Goal: Task Accomplishment & Management: Complete application form

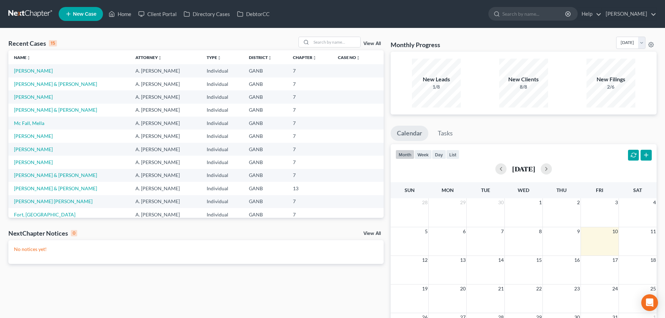
click at [30, 140] on td "[PERSON_NAME]" at bounding box center [68, 135] width 121 height 13
click at [30, 136] on link "[PERSON_NAME]" at bounding box center [33, 136] width 39 height 6
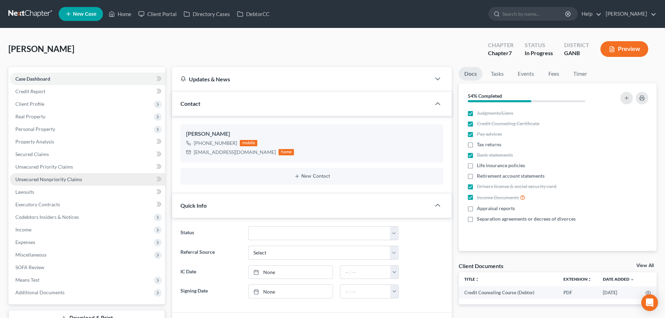
click at [44, 178] on span "Unsecured Nonpriority Claims" at bounding box center [48, 179] width 67 height 6
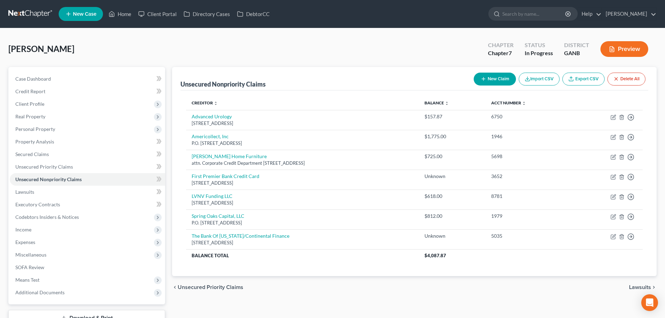
click at [487, 77] on button "New Claim" at bounding box center [495, 79] width 42 height 13
select select "0"
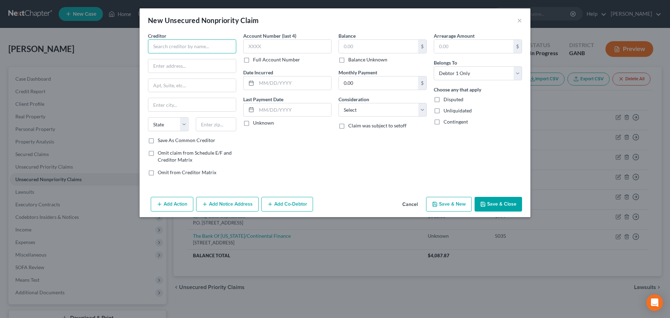
click at [210, 48] on input "text" at bounding box center [192, 46] width 88 height 14
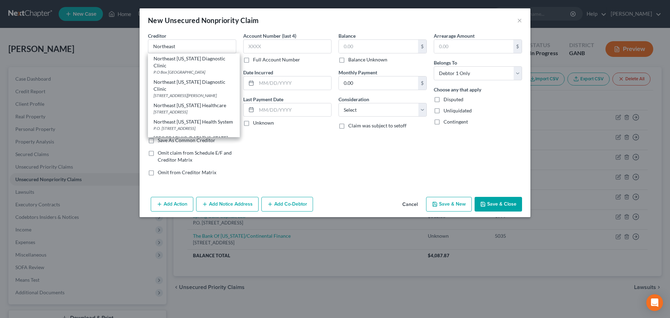
click at [197, 125] on div "Northeast [US_STATE] Health System" at bounding box center [194, 121] width 81 height 7
type input "Northeast [US_STATE] Health System"
type input "P.O. Box 129"
type input "Oakwood"
select select "10"
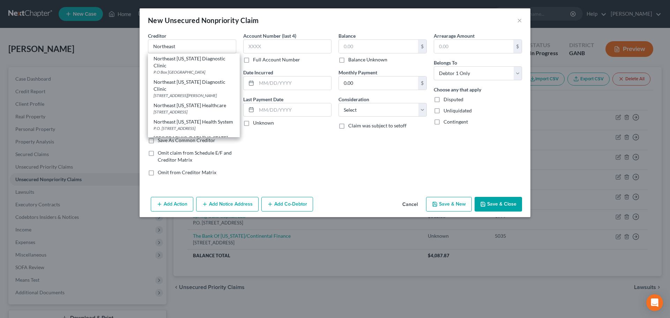
type input "30566"
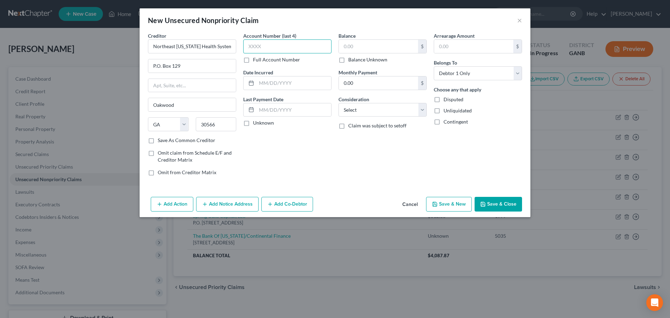
click at [274, 44] on input "text" at bounding box center [287, 46] width 88 height 14
type input "1887"
type input "[DATE]"
click at [259, 113] on input "text" at bounding box center [294, 109] width 75 height 13
click at [367, 50] on input "text" at bounding box center [378, 46] width 79 height 13
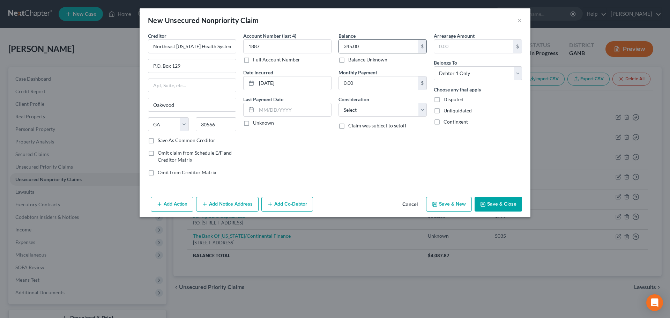
type input "345.00"
select select "9"
type input "345.00"
click at [451, 204] on button "Save & New" at bounding box center [449, 204] width 46 height 15
select select "0"
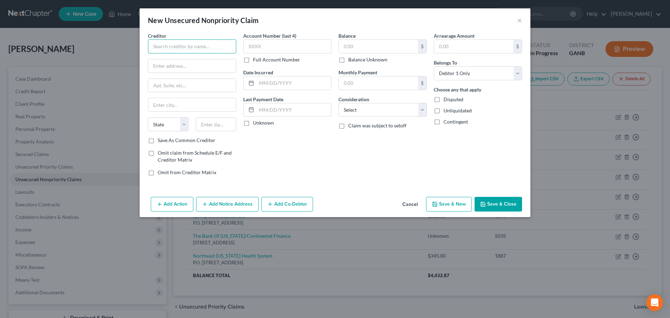
click at [169, 49] on input "text" at bounding box center [192, 46] width 88 height 14
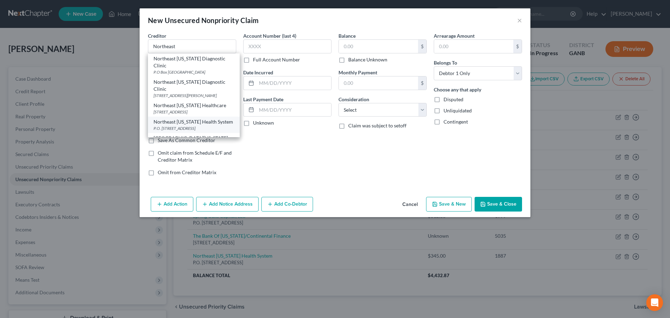
click at [191, 131] on div "P.O. [STREET_ADDRESS]" at bounding box center [194, 128] width 81 height 6
type input "Northeast [US_STATE] Health System"
type input "P.O. Box 129"
type input "Oakwood"
select select "10"
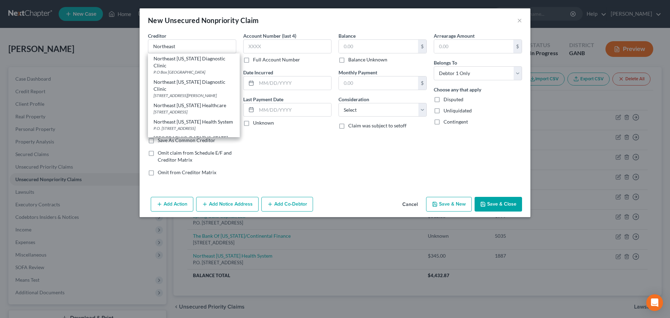
type input "30566"
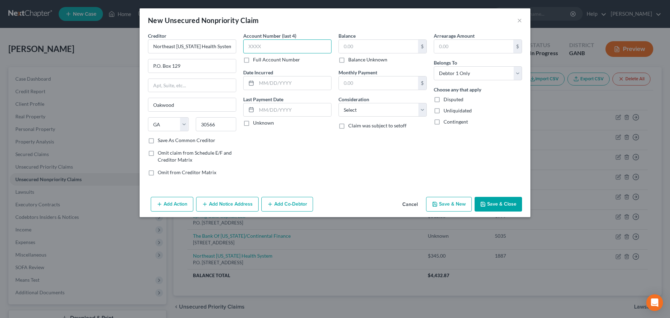
click at [281, 45] on input "text" at bounding box center [287, 46] width 88 height 14
type input "3760"
type input "[DATE]"
type input "15.00"
select select "9"
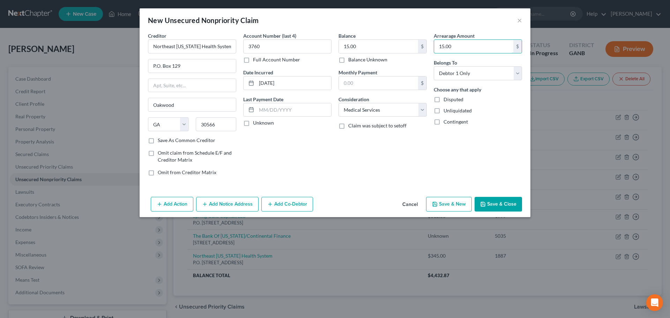
type input "15.00"
click at [458, 207] on button "Save & New" at bounding box center [449, 204] width 46 height 15
select select "0"
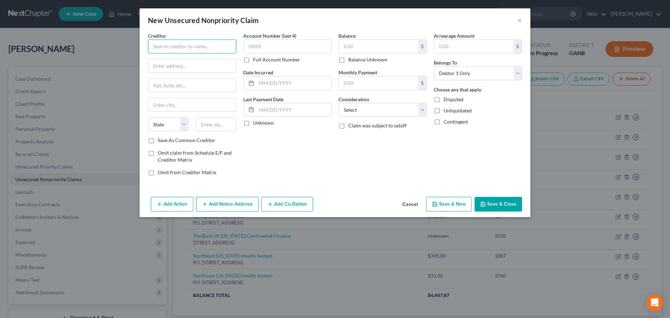
click at [213, 47] on input "text" at bounding box center [192, 46] width 88 height 14
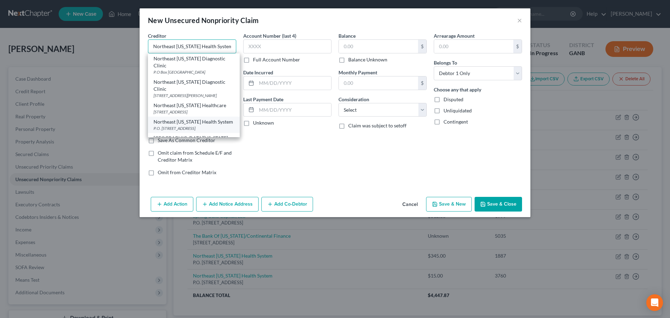
type input "Northeast [US_STATE] Health System"
click at [194, 125] on div "Northeast [US_STATE] Health System" at bounding box center [194, 121] width 81 height 7
type input "P.O. Box 129"
type input "Oakwood"
select select "10"
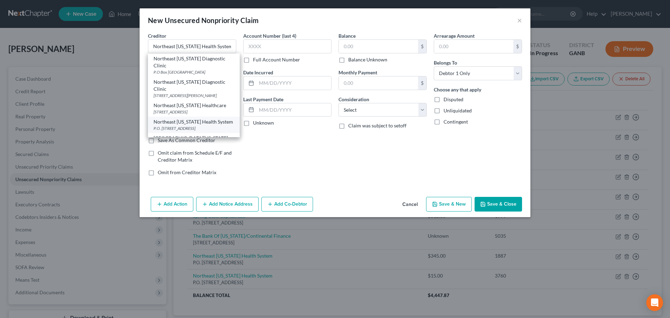
type input "30566"
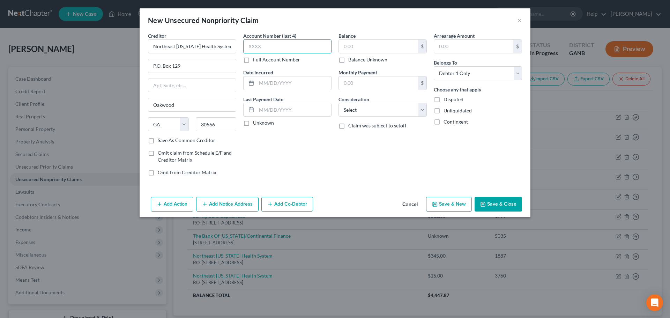
click at [263, 44] on input "text" at bounding box center [287, 46] width 88 height 14
type input "1843"
type input "[DATE]"
click at [373, 45] on input "text" at bounding box center [378, 46] width 79 height 13
type input "154.02"
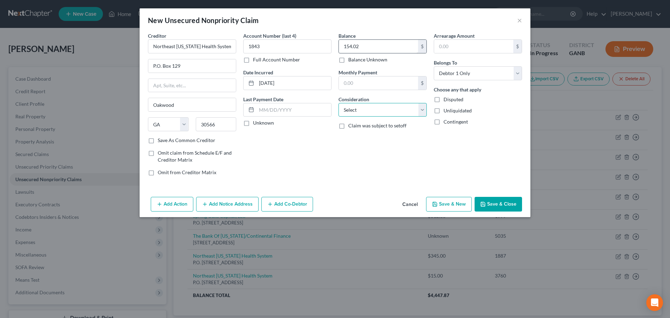
select select "9"
type input "154.02"
click at [459, 204] on button "Save & New" at bounding box center [449, 204] width 46 height 15
select select "0"
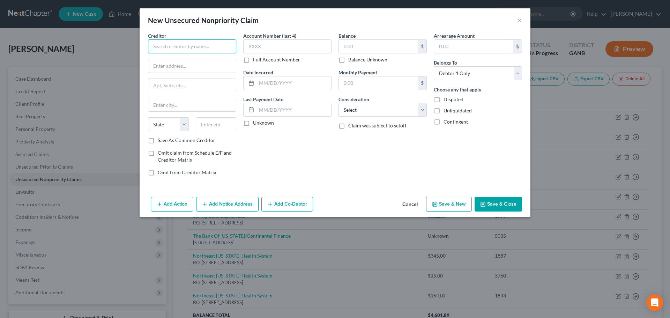
click at [181, 44] on input "text" at bounding box center [192, 46] width 88 height 14
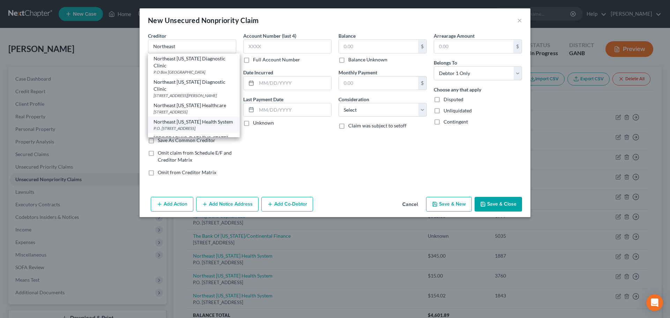
click at [203, 125] on div "Northeast [US_STATE] Health System" at bounding box center [194, 121] width 81 height 7
type input "Northeast [US_STATE] Health System"
type input "P.O. Box 129"
type input "Oakwood"
select select "10"
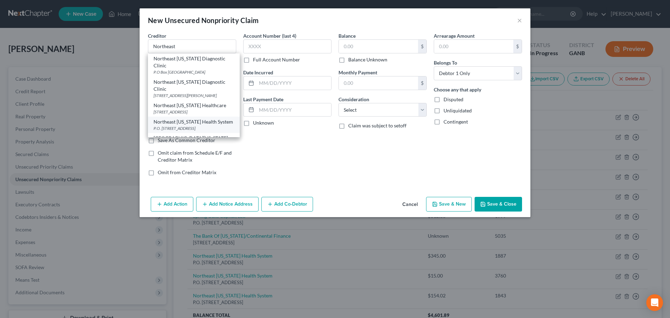
type input "30566"
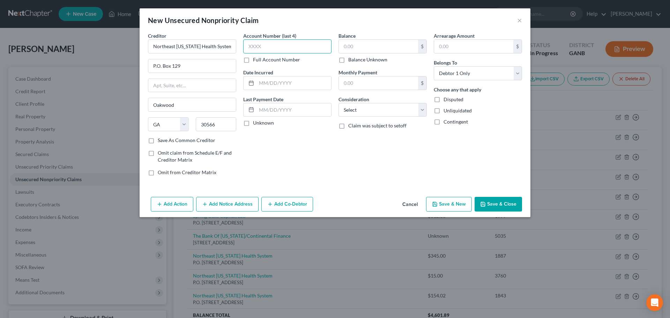
click at [268, 49] on input "text" at bounding box center [287, 46] width 88 height 14
type input "4017"
type input "[DATE]"
click at [352, 45] on input "text" at bounding box center [378, 46] width 79 height 13
type input "91.62"
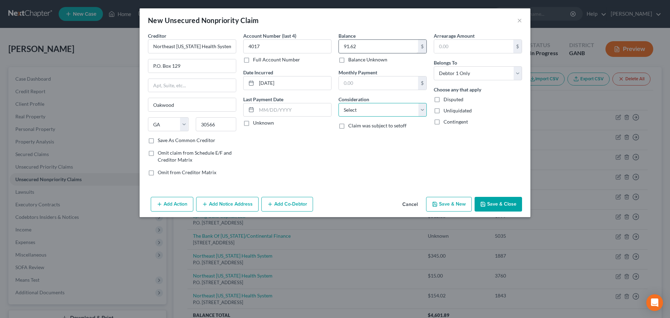
select select "9"
type input "91.62"
click at [449, 209] on button "Save & New" at bounding box center [449, 204] width 46 height 15
select select "0"
click at [175, 41] on input "text" at bounding box center [192, 46] width 88 height 14
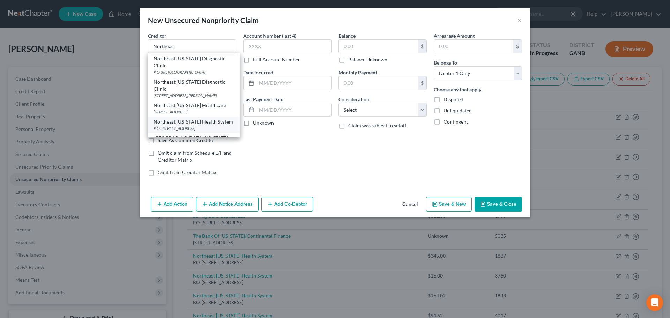
click at [204, 131] on div "P.O. [STREET_ADDRESS]" at bounding box center [194, 128] width 81 height 6
type input "Northeast [US_STATE] Health System"
type input "P.O. Box 129"
type input "Oakwood"
select select "10"
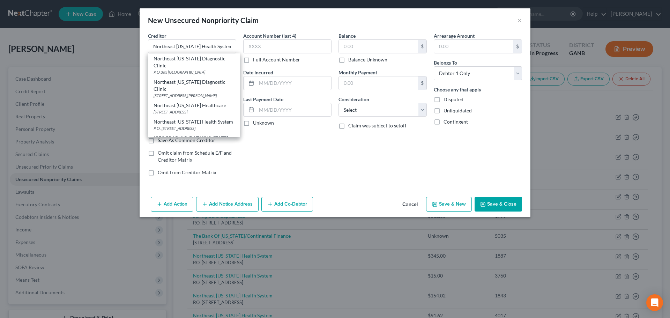
type input "30566"
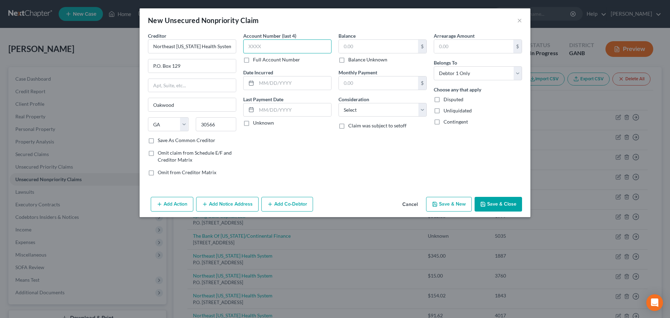
click at [280, 46] on input "text" at bounding box center [287, 46] width 88 height 14
type input "0751"
type input "[DATE]"
click at [381, 46] on input "text" at bounding box center [378, 46] width 79 height 13
type input "90.00"
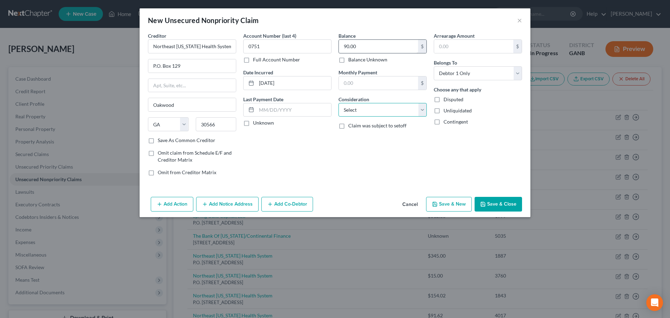
select select "9"
type input "90.00"
click at [449, 205] on button "Save & New" at bounding box center [449, 204] width 46 height 15
select select "0"
click at [183, 46] on input "text" at bounding box center [192, 46] width 88 height 14
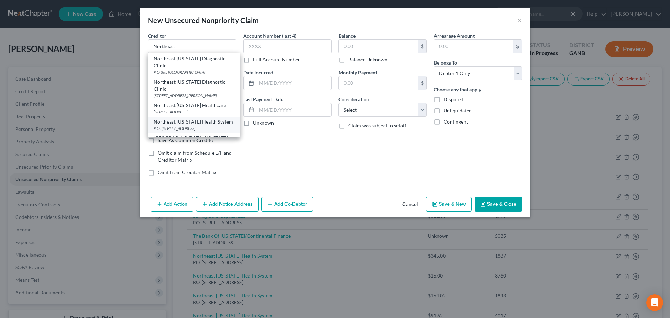
click at [194, 125] on div "Northeast [US_STATE] Health System" at bounding box center [194, 121] width 81 height 7
type input "Northeast [US_STATE] Health System"
type input "P.O. Box 129"
type input "Oakwood"
select select "10"
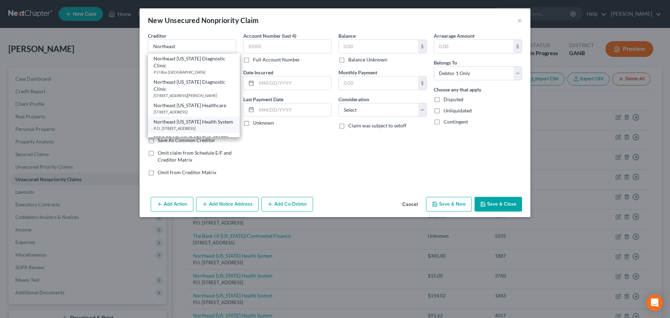
type input "30566"
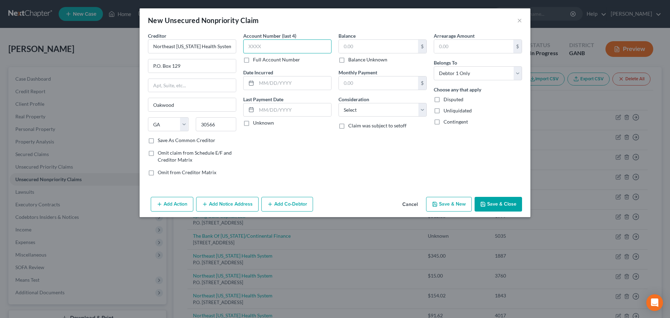
click at [272, 44] on input "text" at bounding box center [287, 46] width 88 height 14
type input "0876"
type input "[DATE]"
click at [366, 45] on input "text" at bounding box center [378, 46] width 79 height 13
type input "22.00"
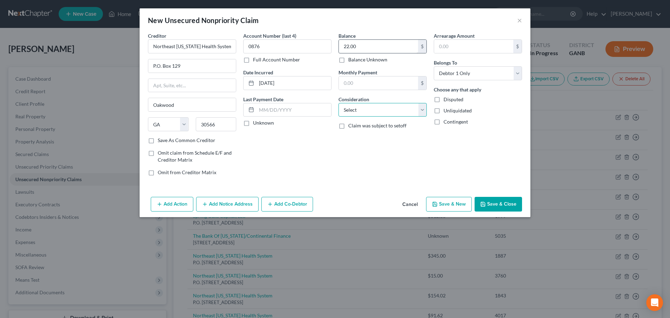
select select "9"
type input "22.00"
click at [446, 201] on button "Save & New" at bounding box center [449, 204] width 46 height 15
select select "0"
type input "0.00"
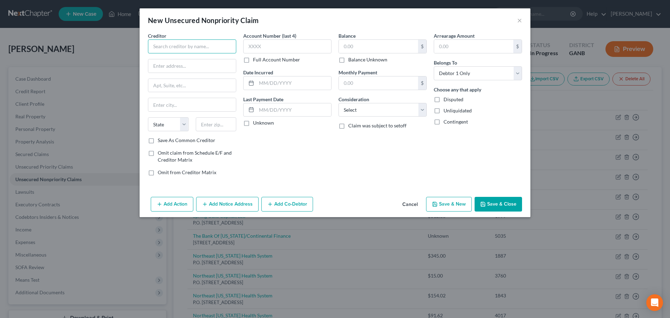
click at [212, 42] on input "text" at bounding box center [192, 46] width 88 height 14
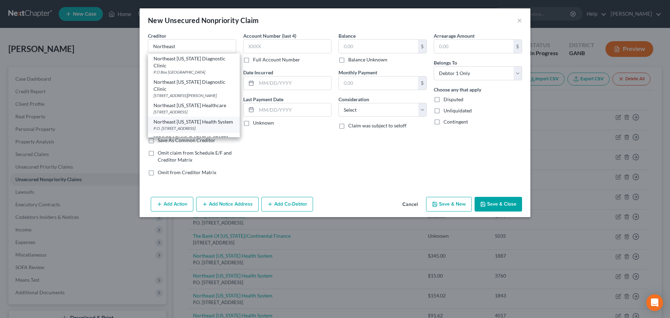
drag, startPoint x: 207, startPoint y: 126, endPoint x: 215, endPoint y: 116, distance: 12.9
click at [207, 125] on div "Northeast [US_STATE] Health System" at bounding box center [194, 121] width 81 height 7
type input "Northeast [US_STATE] Health System"
type input "P.O. Box 129"
type input "Oakwood"
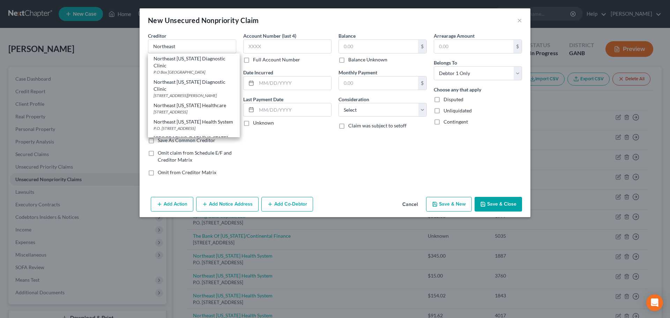
select select "10"
type input "30566"
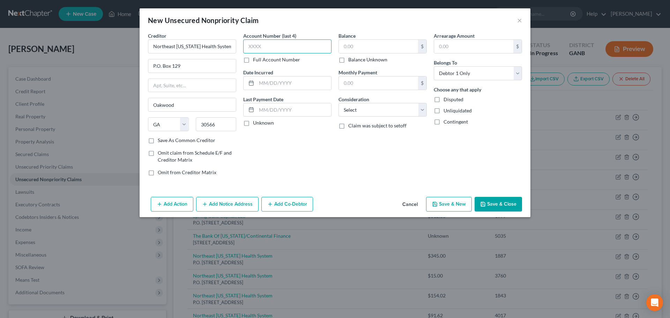
click at [290, 44] on input "text" at bounding box center [287, 46] width 88 height 14
type input "6058"
type input "[DATE]"
click at [380, 42] on input "text" at bounding box center [378, 46] width 79 height 13
type input "153.00"
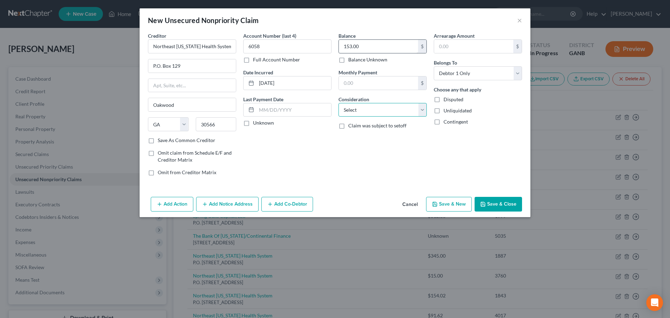
select select "9"
type input "153.00"
click at [459, 207] on button "Save & New" at bounding box center [449, 204] width 46 height 15
select select "0"
type input "0.00"
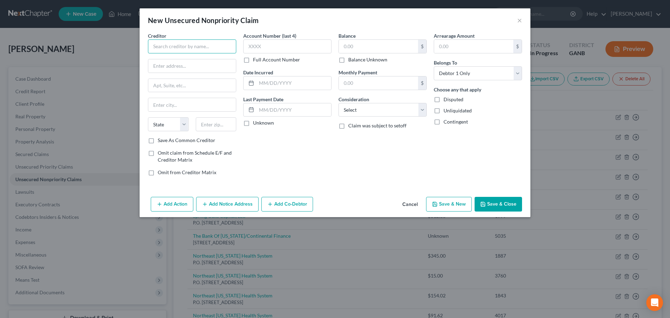
click at [157, 48] on input "text" at bounding box center [192, 46] width 88 height 14
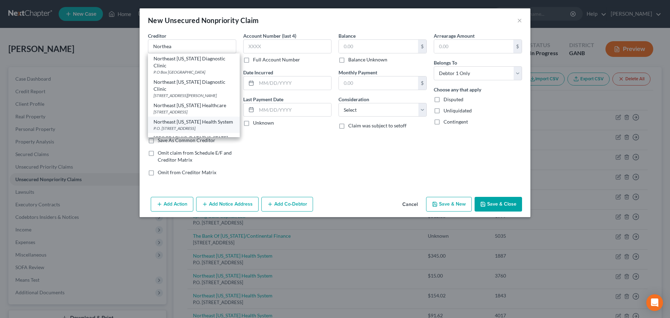
click at [190, 125] on div "Northeast [US_STATE] Health System" at bounding box center [194, 121] width 81 height 7
type input "Northeast [US_STATE] Health System"
type input "P.O. Box 129"
type input "Oakwood"
select select "10"
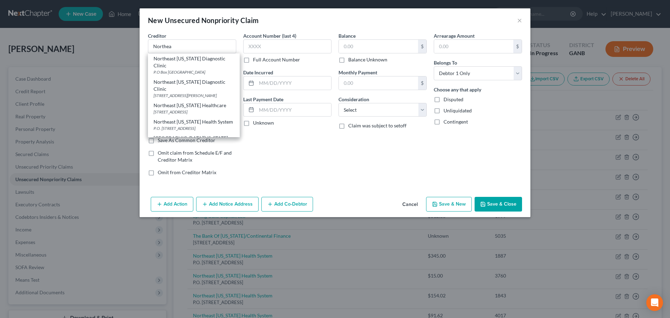
type input "30566"
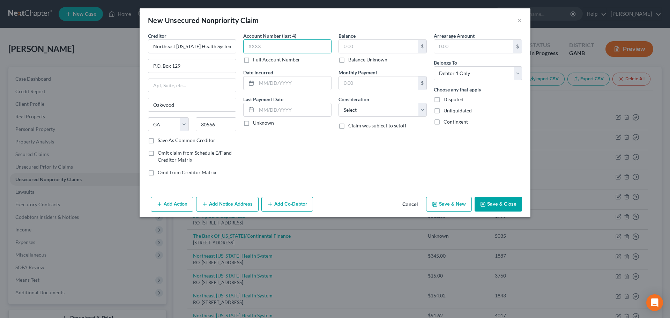
click at [290, 46] on input "text" at bounding box center [287, 46] width 88 height 14
type input "0935"
type input "[DATE]"
type input "90.00"
select select "9"
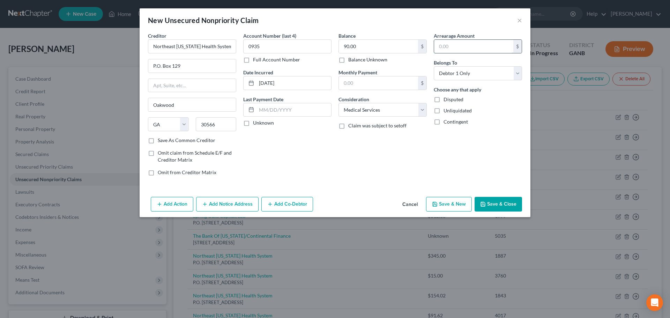
click at [465, 51] on input "text" at bounding box center [473, 46] width 79 height 13
type input "90.00"
click at [437, 205] on icon "button" at bounding box center [435, 204] width 4 height 4
select select "0"
type input "0.00"
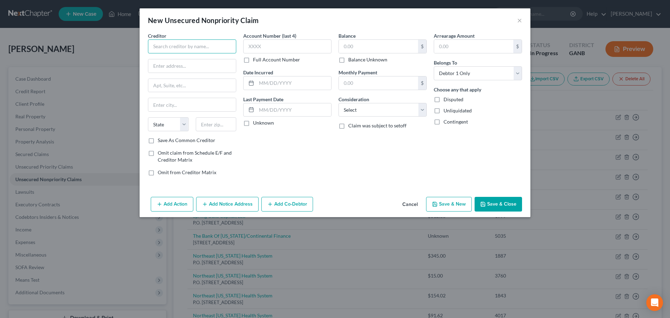
click at [221, 50] on input "text" at bounding box center [192, 46] width 88 height 14
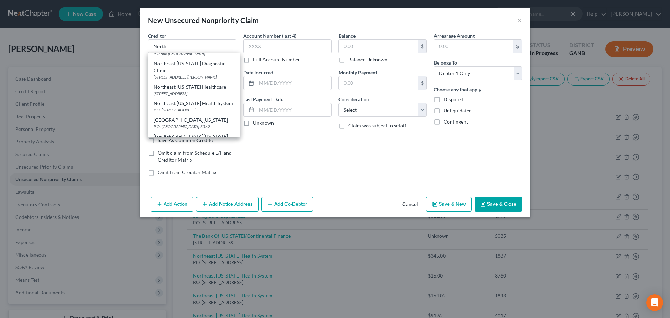
scroll to position [70, 0]
click at [199, 108] on div "P.O. [STREET_ADDRESS]" at bounding box center [194, 105] width 81 height 6
type input "Northeast [US_STATE] Health System"
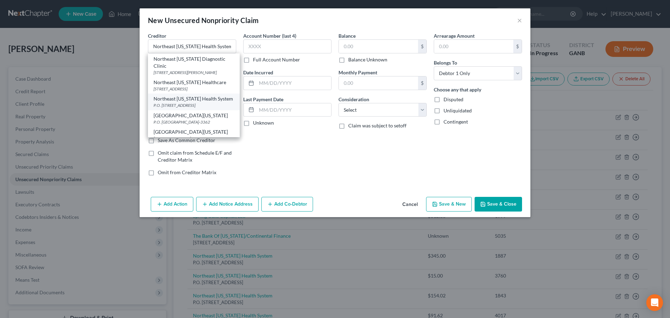
type input "P.O. Box 129"
type input "Oakwood"
select select "10"
type input "30566"
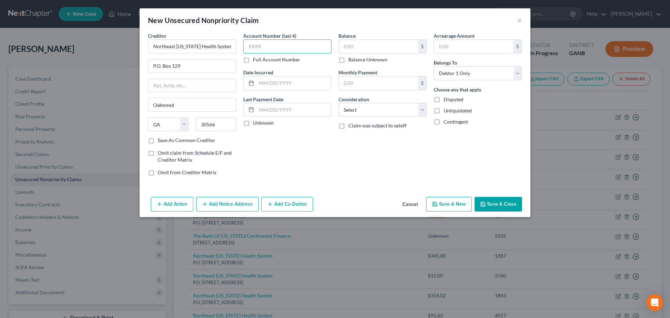
click at [276, 50] on input "text" at bounding box center [287, 46] width 88 height 14
click at [277, 44] on input "0935" at bounding box center [287, 46] width 88 height 14
type input "6225"
type input "[DATE]"
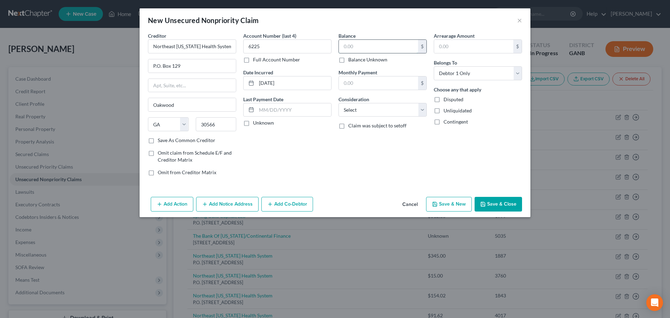
click at [372, 43] on input "text" at bounding box center [378, 46] width 79 height 13
type input "90.00"
select select "9"
type input "90.00"
click at [447, 204] on button "Save & New" at bounding box center [449, 204] width 46 height 15
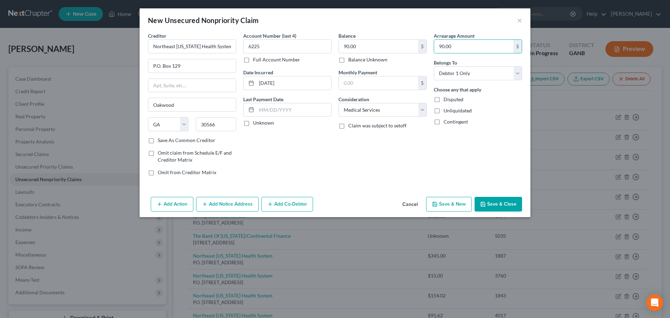
select select "0"
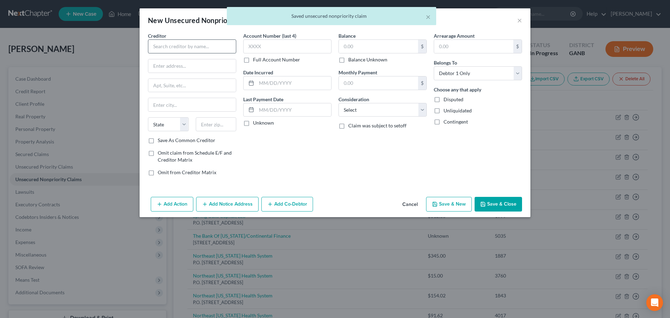
drag, startPoint x: 167, startPoint y: 54, endPoint x: 172, endPoint y: 46, distance: 9.6
click at [168, 54] on div "Creditor * State [US_STATE] AK AR AZ CA CO [GEOGRAPHIC_DATA] DE DC [GEOGRAPHIC_…" at bounding box center [192, 84] width 88 height 105
click at [172, 46] on input "text" at bounding box center [192, 46] width 88 height 14
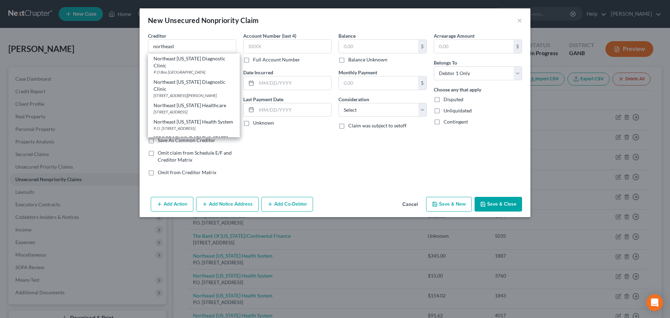
click at [202, 131] on div "P.O. [STREET_ADDRESS]" at bounding box center [194, 128] width 81 height 6
type input "Northeast [US_STATE] Health System"
type input "P.O. Box 129"
type input "Oakwood"
select select "10"
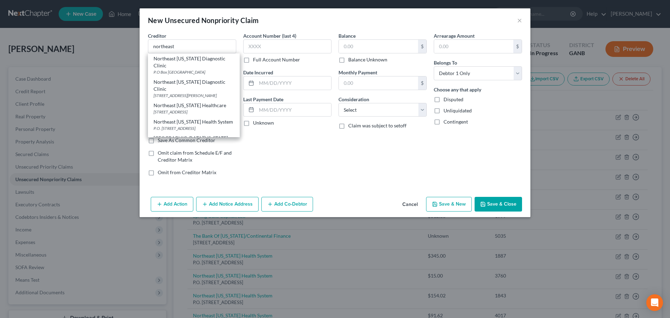
type input "30566"
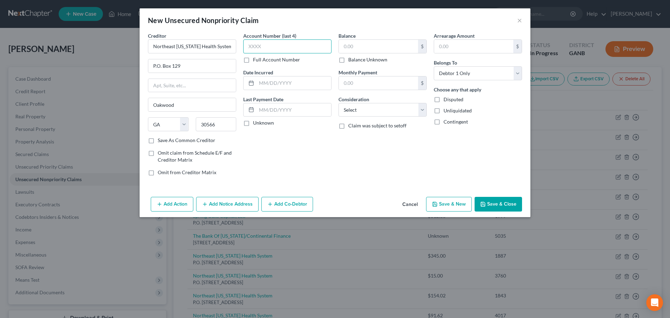
click at [263, 45] on input "text" at bounding box center [287, 46] width 88 height 14
type input "2892"
type input "[DATE]"
click at [399, 50] on input "text" at bounding box center [378, 46] width 79 height 13
type input "90.00"
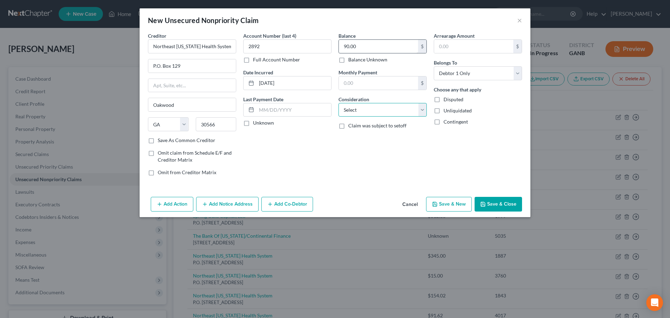
select select "9"
type input "90.00"
click at [449, 205] on button "Save & New" at bounding box center [449, 204] width 46 height 15
select select "0"
type input "0.00"
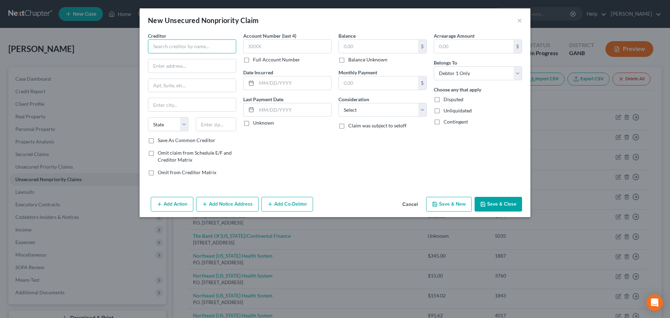
click at [165, 51] on input "text" at bounding box center [192, 46] width 88 height 14
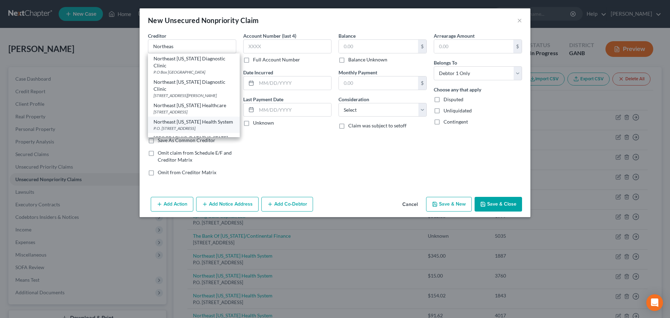
click at [195, 125] on div "Northeast [US_STATE] Health System" at bounding box center [194, 121] width 81 height 7
type input "Northeast [US_STATE] Health System"
type input "P.O. Box 129"
type input "Oakwood"
select select "10"
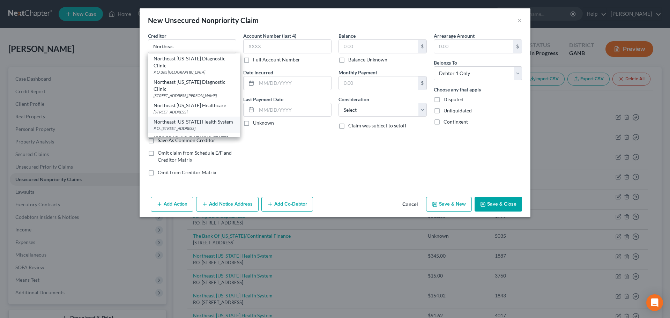
type input "30566"
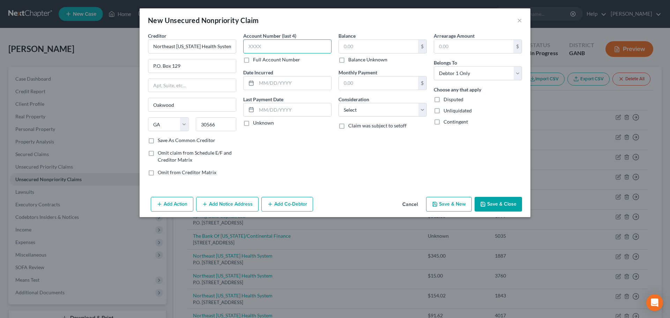
click at [303, 49] on input "text" at bounding box center [287, 46] width 88 height 14
type input "9893"
type input "[DATE]"
drag, startPoint x: 365, startPoint y: 43, endPoint x: 380, endPoint y: 45, distance: 15.9
click at [365, 43] on input "text" at bounding box center [378, 46] width 79 height 13
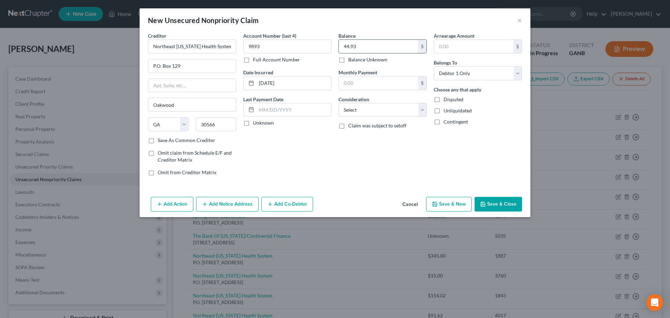
type input "44.93"
select select "9"
type input "44.93"
click at [438, 207] on button "Save & New" at bounding box center [449, 204] width 46 height 15
select select "0"
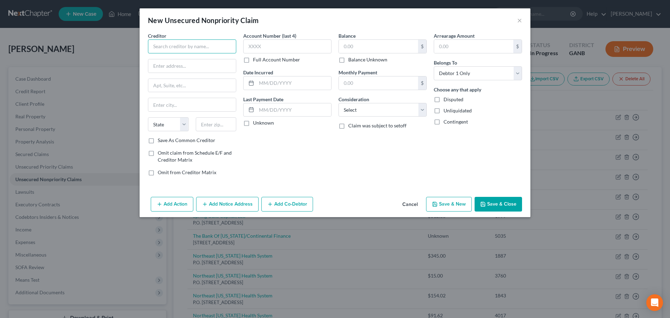
click at [185, 43] on input "text" at bounding box center [192, 46] width 88 height 14
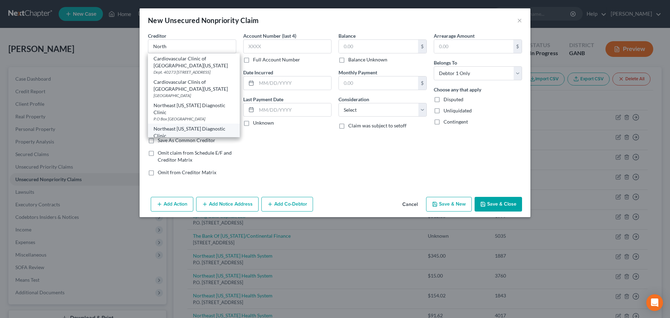
click at [199, 131] on div "Northeast [US_STATE] Diagnostic Clinic [STREET_ADDRESS][PERSON_NAME]" at bounding box center [194, 135] width 92 height 23
type input "Northeast [US_STATE] Diagnostic Clinic"
type input "[STREET_ADDRESS][PERSON_NAME]"
type input "Suite 500"
type input "[GEOGRAPHIC_DATA]"
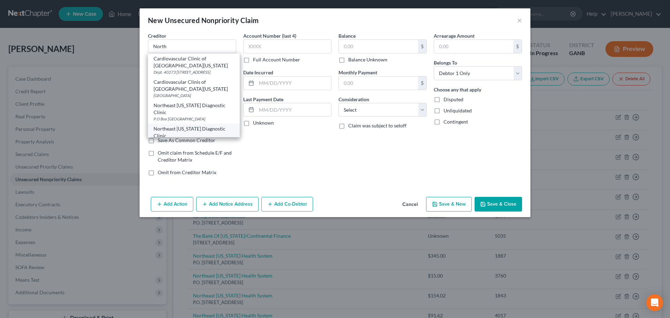
select select "10"
type input "30501"
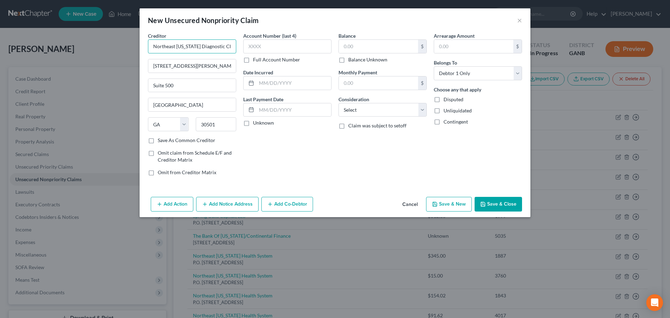
click at [214, 43] on input "Northeast [US_STATE] Diagnostic Clinic" at bounding box center [192, 46] width 88 height 14
click at [203, 59] on input "[STREET_ADDRESS][PERSON_NAME]" at bounding box center [192, 65] width 88 height 13
click at [193, 46] on input "Northeast [US_STATE] Diagnostic Clinic" at bounding box center [192, 46] width 88 height 14
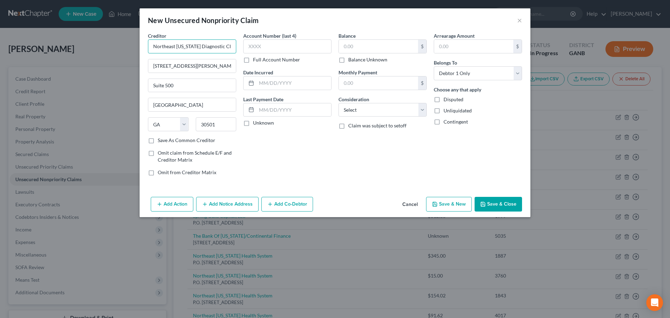
click at [193, 46] on input "Northeast [US_STATE] Diagnostic Clinic" at bounding box center [192, 46] width 88 height 14
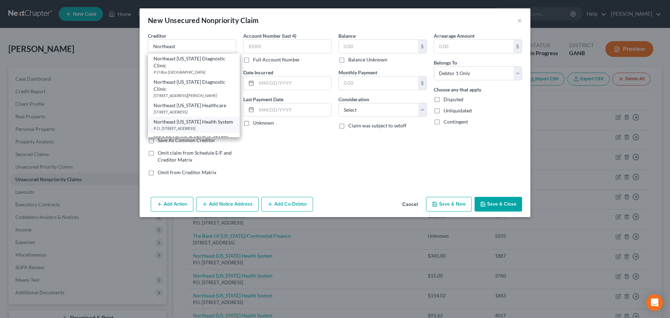
click at [198, 125] on div "Northeast [US_STATE] Health System" at bounding box center [194, 121] width 81 height 7
type input "Northeast [US_STATE] Health System"
type input "P.O. Box 129"
type input "Oakwood"
type input "30566"
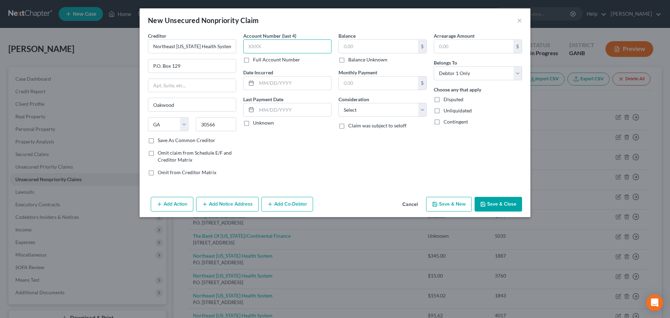
click at [261, 46] on input "text" at bounding box center [287, 46] width 88 height 14
type input "0570"
type input "[DATE]"
click at [397, 43] on input "text" at bounding box center [378, 46] width 79 height 13
type input "72.28"
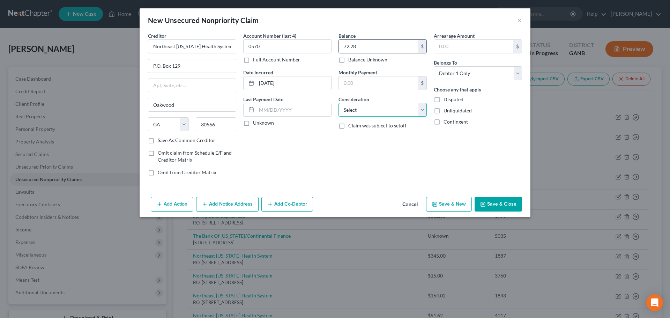
select select "9"
type input "72.28"
click at [447, 204] on button "Save & New" at bounding box center [449, 204] width 46 height 15
select select "0"
type input "0.00"
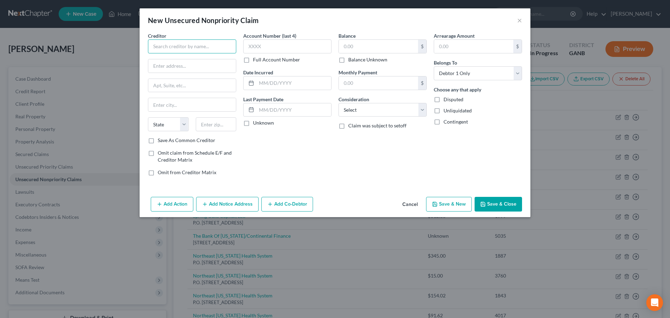
click at [173, 47] on input "text" at bounding box center [192, 46] width 88 height 14
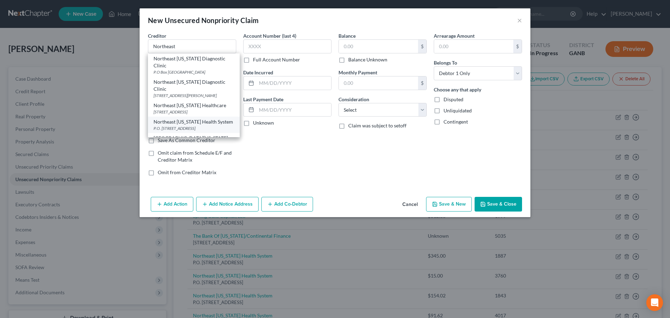
click at [181, 125] on div "Northeast [US_STATE] Health System" at bounding box center [194, 121] width 81 height 7
type input "Northeast [US_STATE] Health System"
type input "P.O. Box 129"
type input "Oakwood"
select select "10"
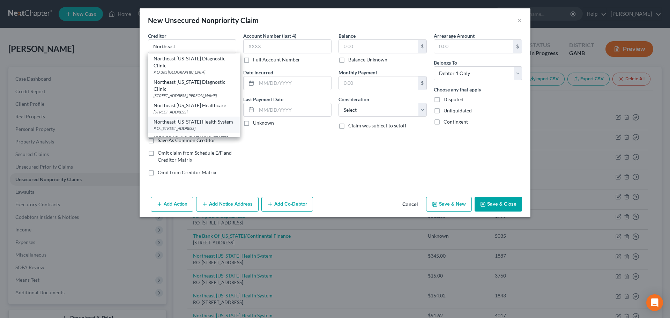
type input "30566"
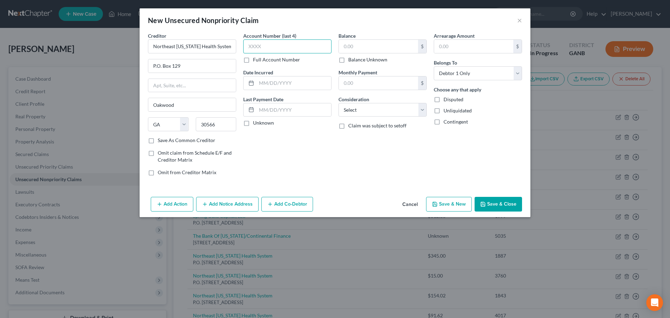
click at [258, 46] on input "text" at bounding box center [287, 46] width 88 height 14
type input "0577"
type input "[DATE]"
click at [391, 44] on input "text" at bounding box center [378, 46] width 79 height 13
type input "90.00"
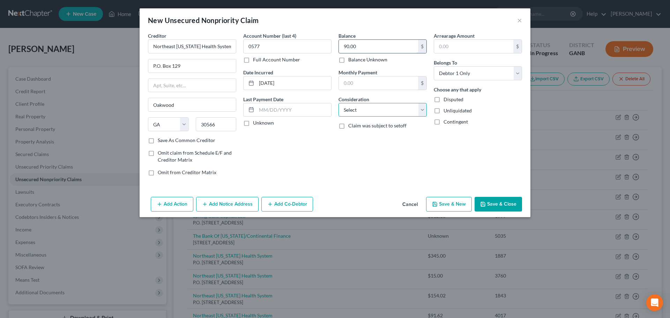
select select "9"
type input "90.00"
click at [453, 202] on button "Save & New" at bounding box center [449, 204] width 46 height 15
select select "0"
type input "0.00"
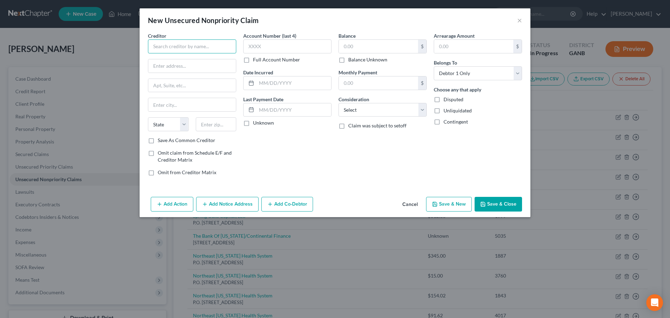
drag, startPoint x: 188, startPoint y: 41, endPoint x: 203, endPoint y: 53, distance: 18.9
click at [190, 42] on input "text" at bounding box center [192, 46] width 88 height 14
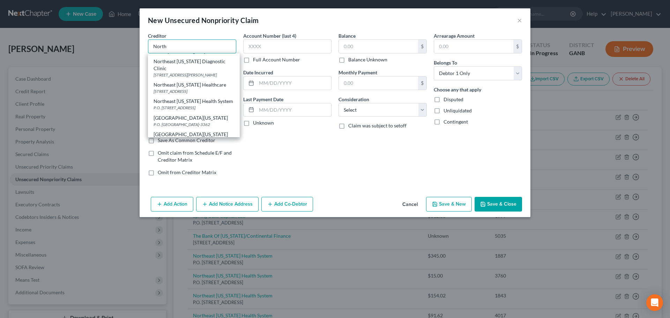
scroll to position [70, 0]
click at [210, 108] on div "P.O. [STREET_ADDRESS]" at bounding box center [194, 105] width 81 height 6
type input "Northeast [US_STATE] Health System"
type input "P.O. Box 129"
type input "Oakwood"
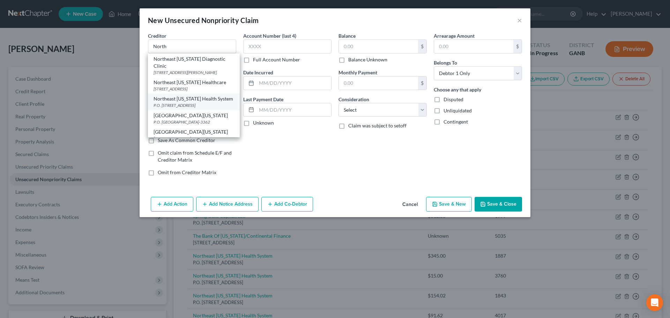
select select "10"
type input "30566"
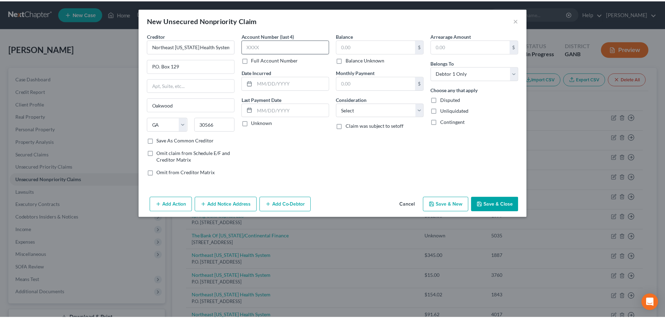
scroll to position [0, 0]
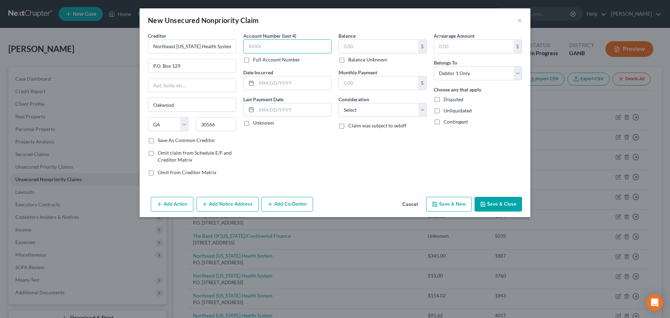
click at [277, 39] on input "text" at bounding box center [287, 46] width 88 height 14
type input "8714"
type input "[DATE]"
click at [361, 47] on input "text" at bounding box center [378, 46] width 79 height 13
type input "90.00"
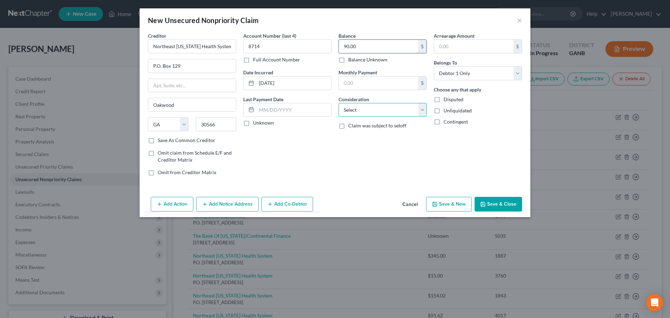
select select "9"
type input "90.00"
click at [452, 201] on button "Save & New" at bounding box center [449, 204] width 46 height 15
select select "0"
click at [187, 47] on input "text" at bounding box center [192, 46] width 88 height 14
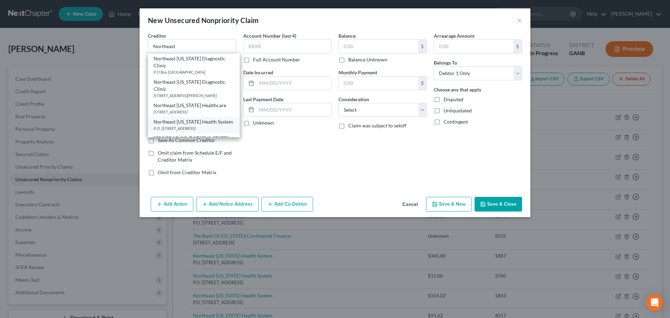
click at [193, 125] on div "Northeast [US_STATE] Health System" at bounding box center [194, 121] width 81 height 7
type input "Northeast [US_STATE] Health System"
type input "P.O. Box 129"
type input "Oakwood"
select select "10"
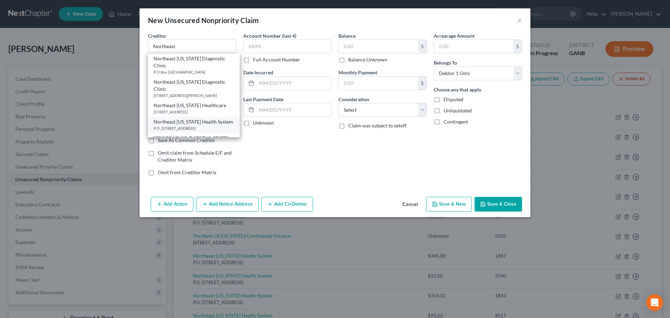
type input "30566"
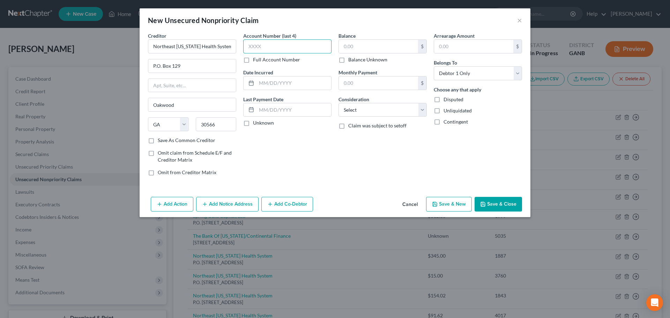
click at [274, 45] on input "text" at bounding box center [287, 46] width 88 height 14
type input "2999"
type input "[DATE]"
click at [384, 39] on div "Balance $ Balance Unknown Balance Undetermined $ Balance Unknown" at bounding box center [383, 47] width 88 height 31
click at [378, 43] on input "text" at bounding box center [378, 46] width 79 height 13
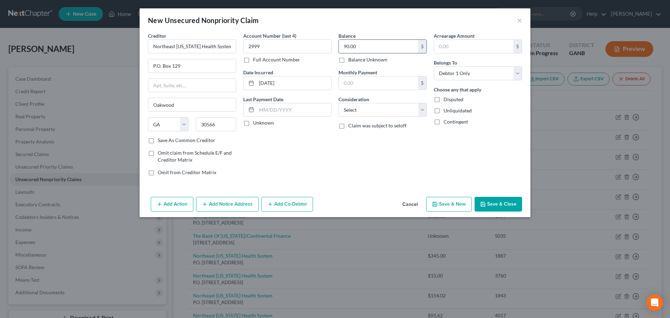
type input "90.00"
select select "9"
type input "90.00"
click at [455, 207] on button "Save & New" at bounding box center [449, 204] width 46 height 15
select select "0"
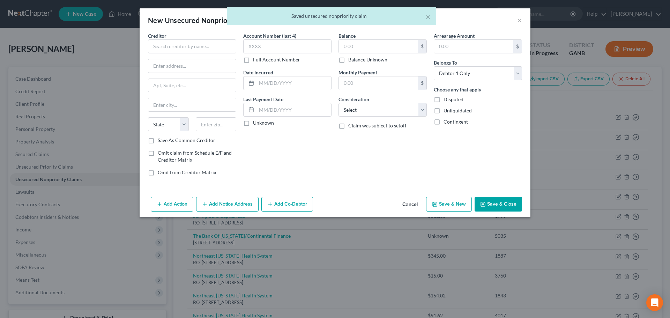
type input "0.00"
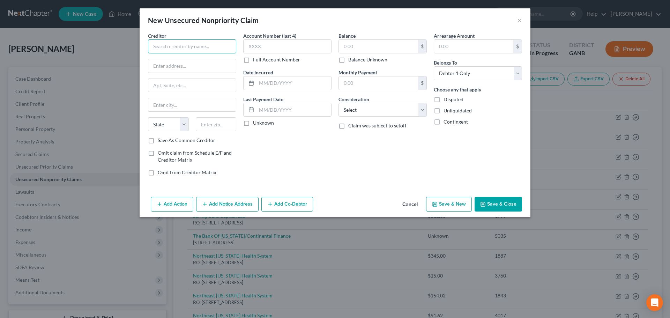
click at [224, 45] on input "text" at bounding box center [192, 46] width 88 height 14
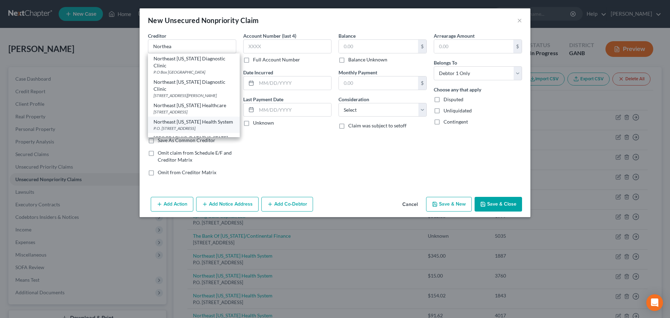
click at [201, 125] on div "Northeast [US_STATE] Health System" at bounding box center [194, 121] width 81 height 7
type input "Northeast [US_STATE] Health System"
type input "P.O. Box 129"
type input "Oakwood"
select select "10"
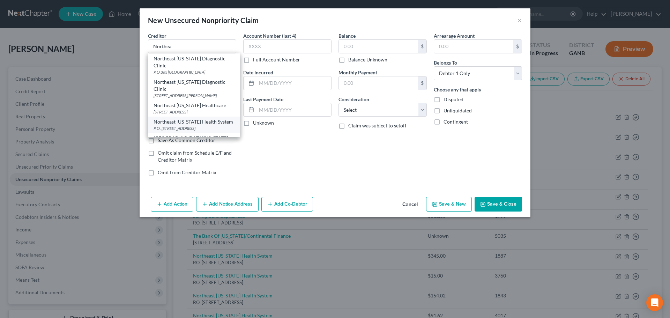
type input "30566"
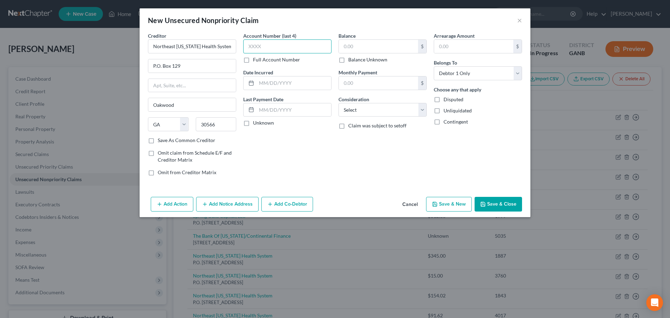
click at [266, 47] on input "text" at bounding box center [287, 46] width 88 height 14
type input "2932"
type input "[DATE]"
click at [360, 43] on input "text" at bounding box center [378, 46] width 79 height 13
type input "90.00"
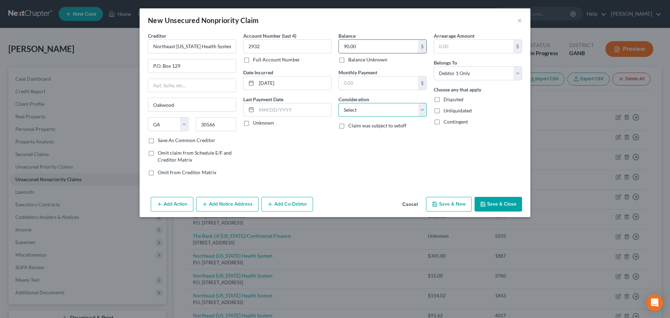
select select "9"
type input "90.00"
click at [497, 203] on button "Save & Close" at bounding box center [498, 204] width 47 height 15
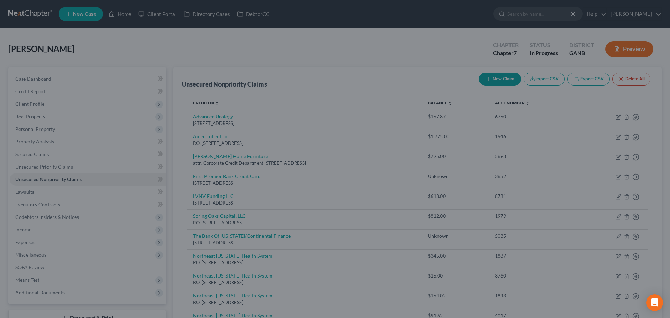
type input "0.00"
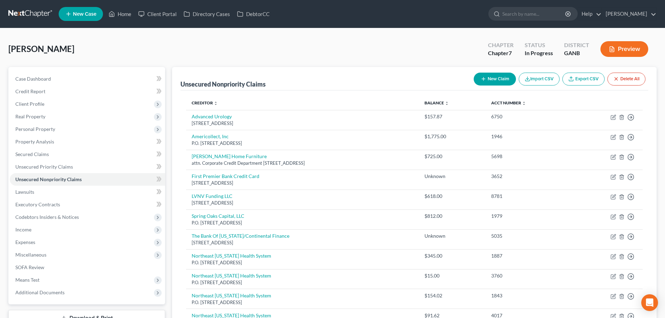
click at [14, 8] on link at bounding box center [30, 14] width 45 height 13
